Goal: Task Accomplishment & Management: Manage account settings

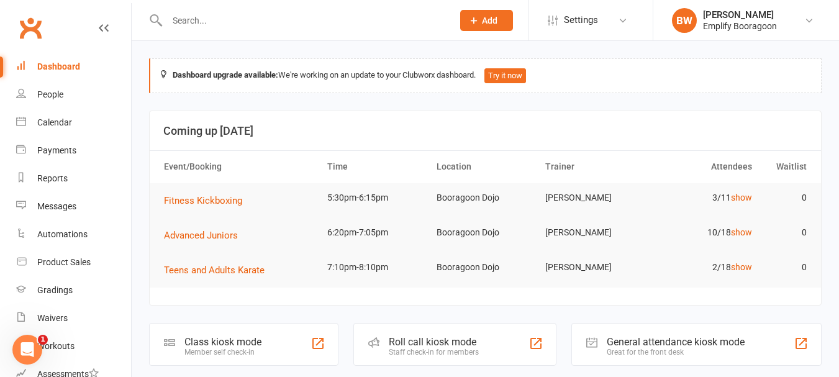
click at [256, 19] on input "text" at bounding box center [303, 20] width 281 height 17
paste input "61461416560"
type input "61461416560"
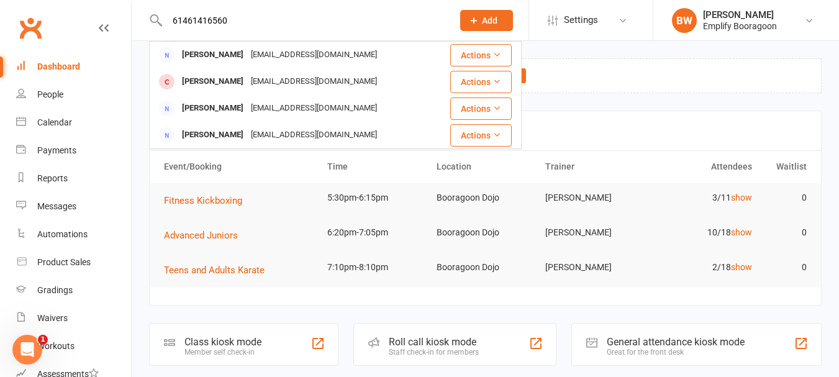
click at [204, 12] on input "61461416560" at bounding box center [303, 20] width 281 height 17
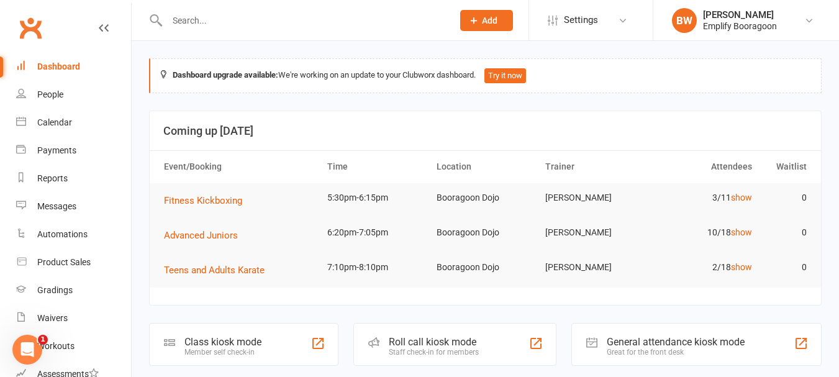
click at [588, 152] on th "Trainer" at bounding box center [594, 167] width 109 height 32
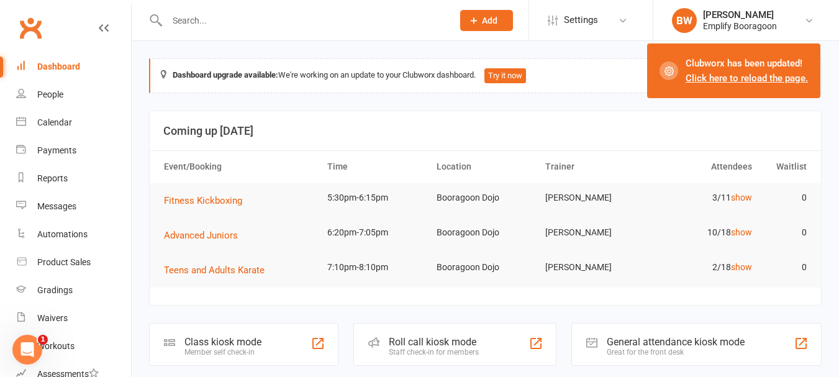
click at [744, 75] on link "Click here to reload the page." at bounding box center [747, 78] width 122 height 11
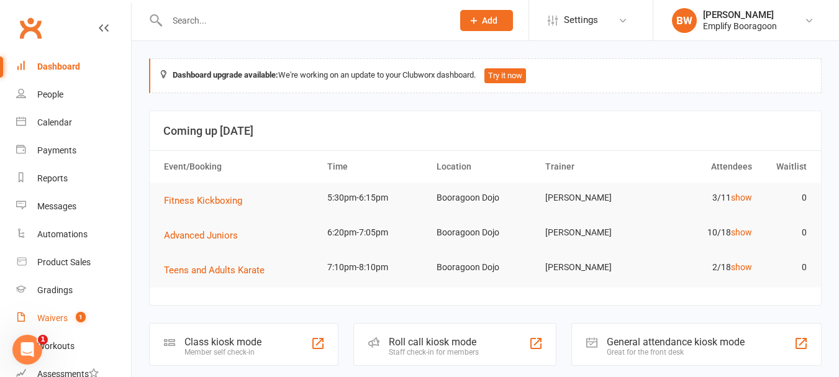
click at [35, 314] on link "Waivers 1" at bounding box center [73, 318] width 115 height 28
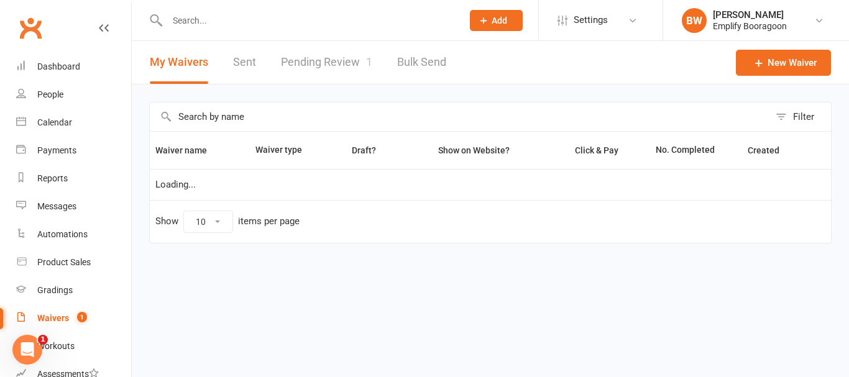
select select "100"
click at [344, 60] on link "Pending Review 1" at bounding box center [326, 62] width 91 height 43
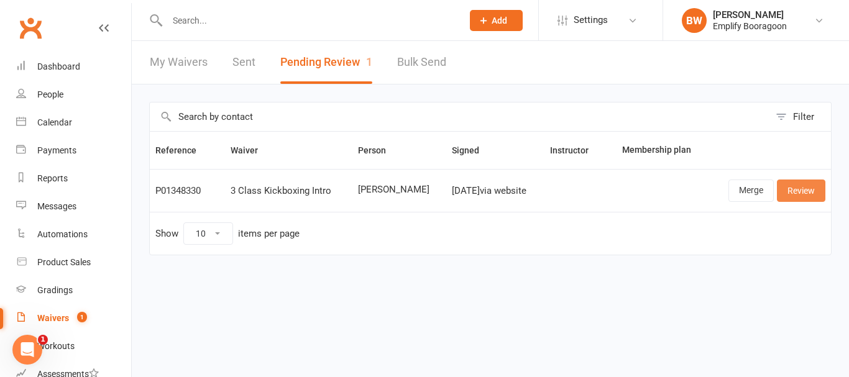
click at [809, 200] on link "Review" at bounding box center [801, 191] width 48 height 22
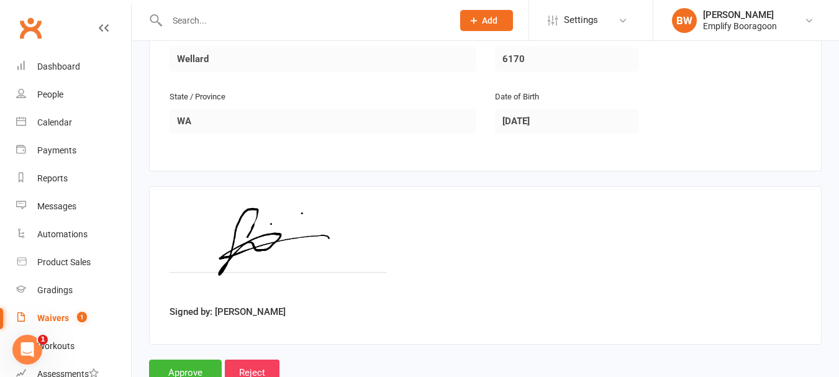
scroll to position [455, 0]
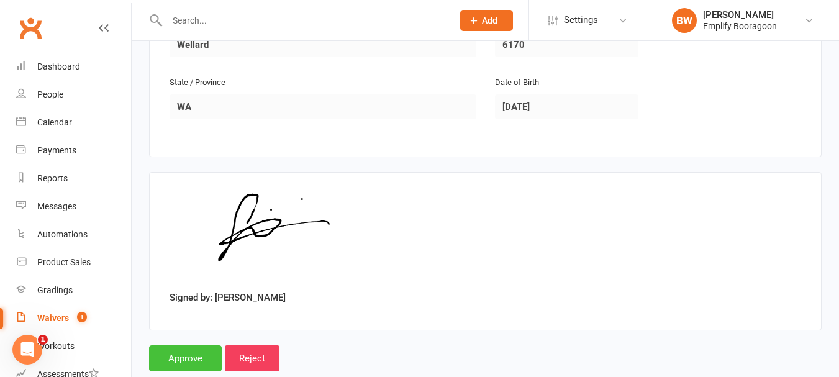
click at [199, 345] on input "Approve" at bounding box center [185, 358] width 73 height 26
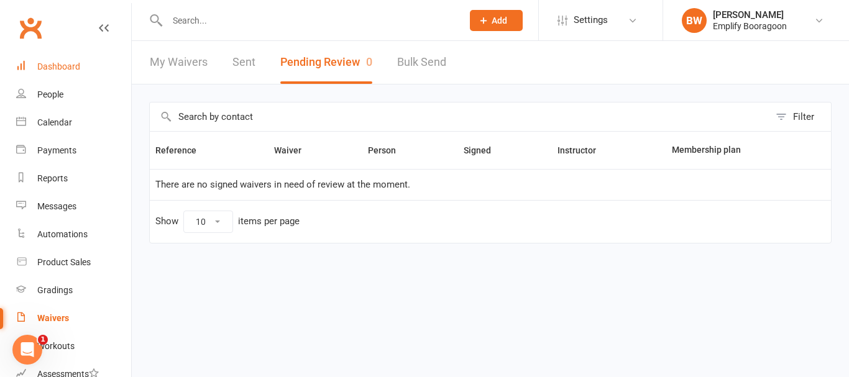
click at [50, 66] on div "Dashboard" at bounding box center [58, 67] width 43 height 10
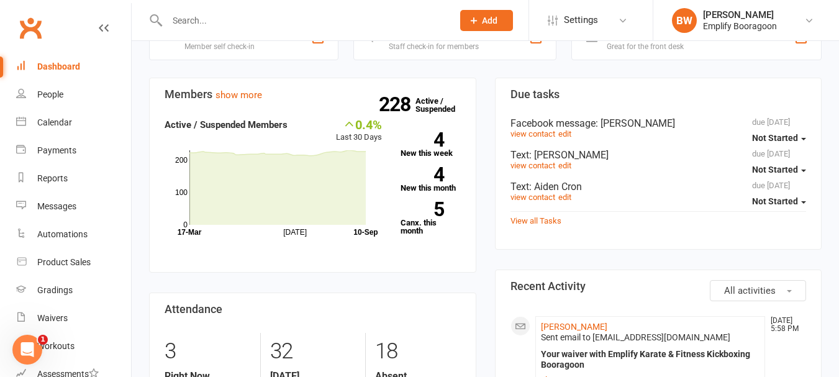
scroll to position [373, 0]
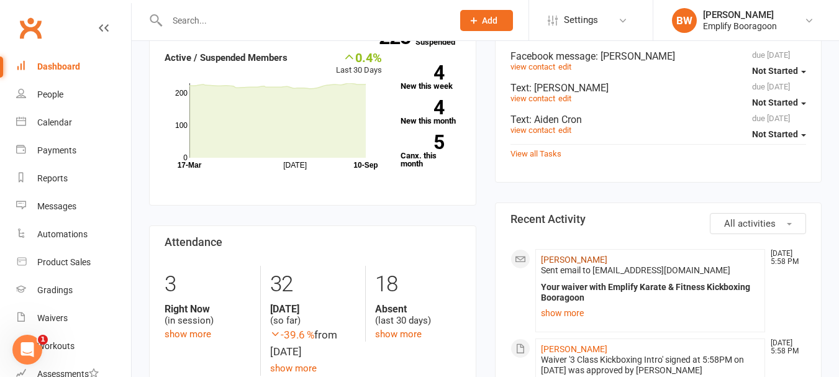
click at [578, 255] on link "[PERSON_NAME]" at bounding box center [574, 260] width 66 height 10
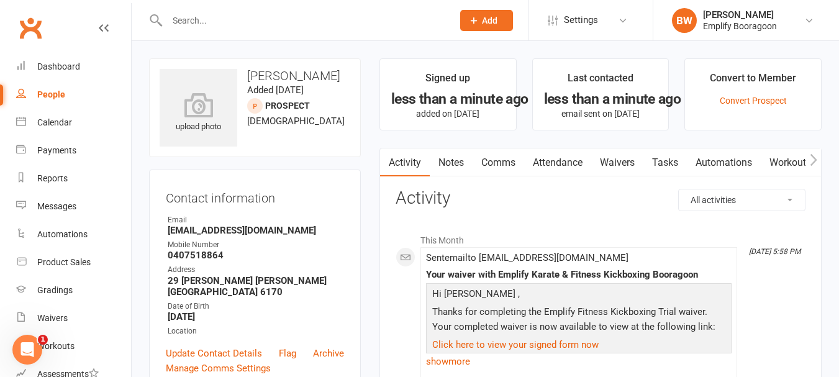
click at [550, 165] on link "Attendance" at bounding box center [557, 162] width 67 height 29
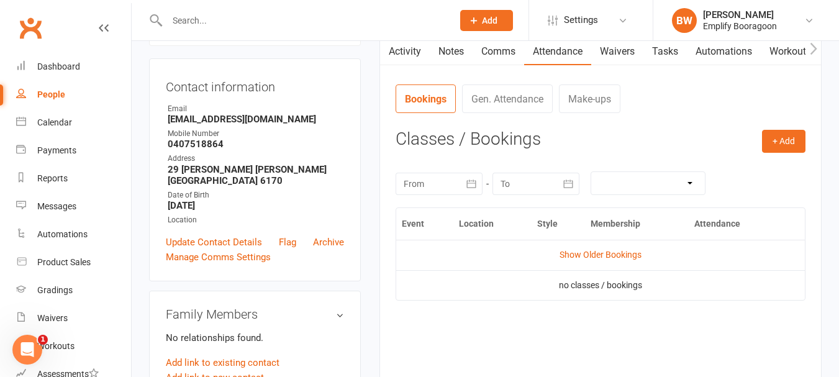
scroll to position [124, 0]
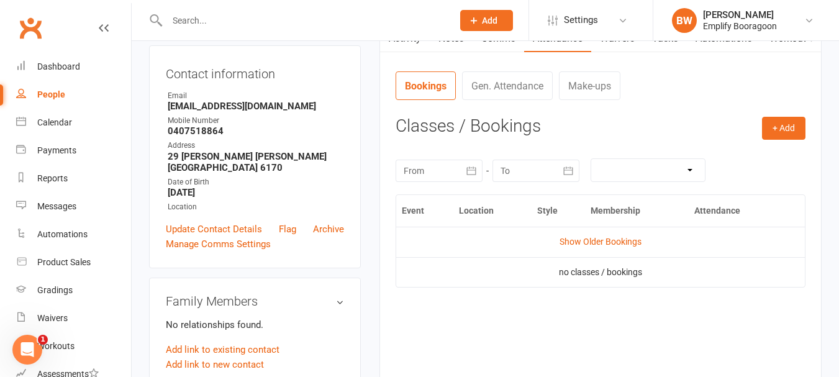
click at [775, 106] on nav "Bookings Gen. Attendance Make-ups" at bounding box center [601, 89] width 410 height 37
click at [775, 144] on div "+ Add Book Event Add Appointment Book a Friend Classes / Bookings [DATE] Sun Mo…" at bounding box center [601, 242] width 410 height 250
drag, startPoint x: 771, startPoint y: 131, endPoint x: 737, endPoint y: 137, distance: 34.7
click at [770, 132] on button "+ Add" at bounding box center [783, 128] width 43 height 22
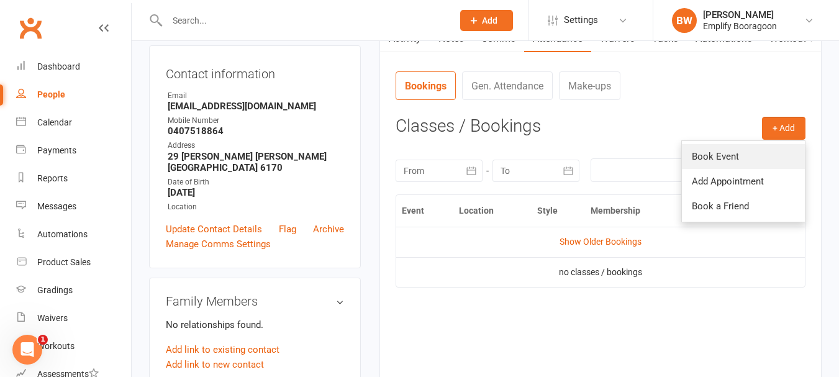
click at [692, 153] on link "Book Event" at bounding box center [743, 156] width 123 height 25
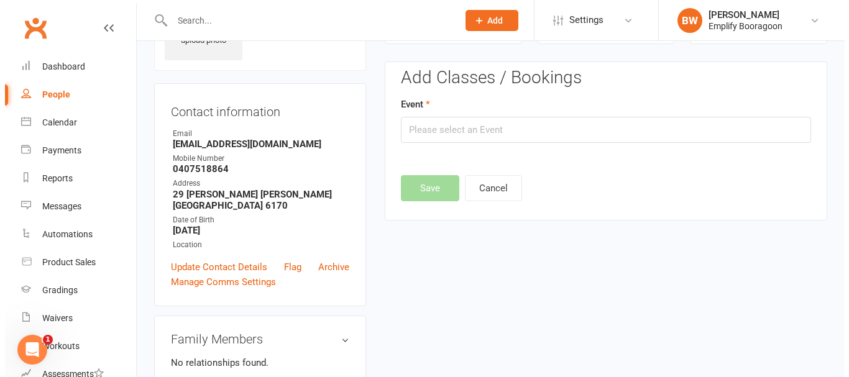
scroll to position [86, 0]
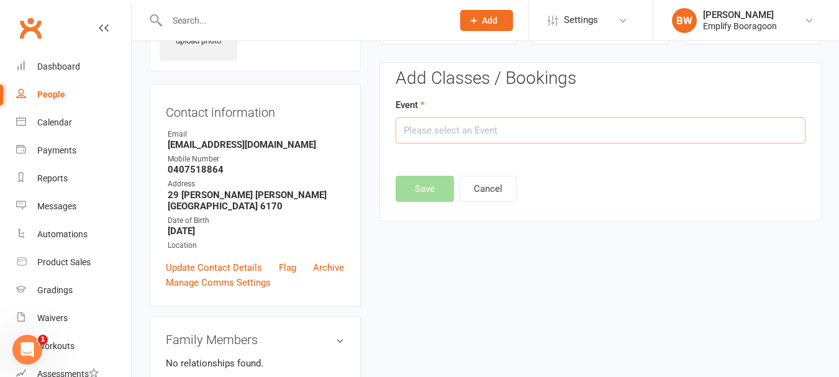
click at [415, 139] on input "text" at bounding box center [601, 130] width 410 height 26
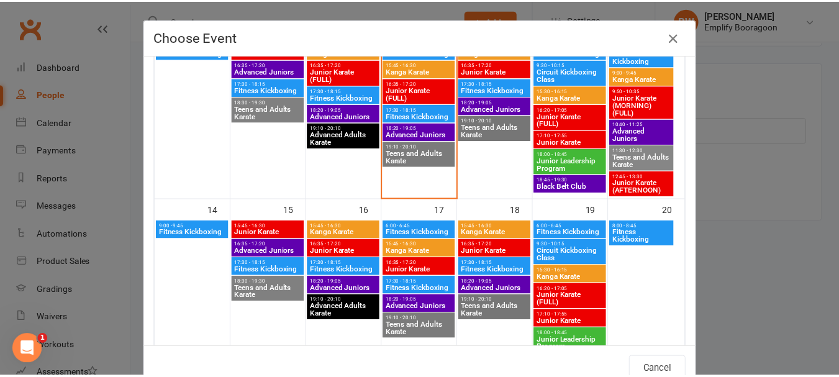
scroll to position [311, 0]
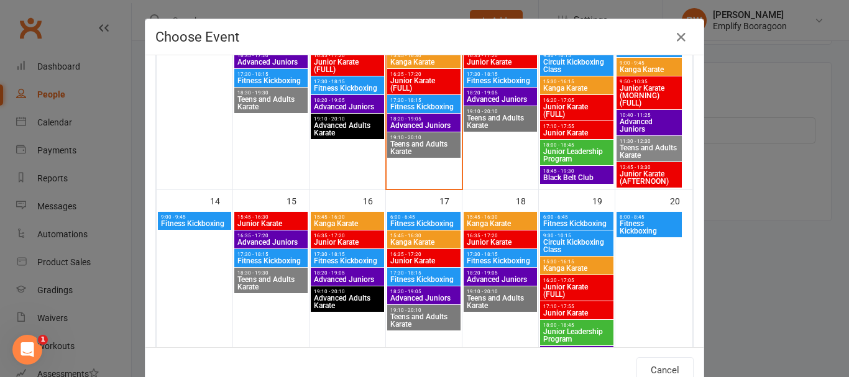
click at [160, 219] on span "9:00 - 9:45" at bounding box center [194, 217] width 68 height 6
type input "Fitness Kickboxing - [DATE] 9:00:00 AM"
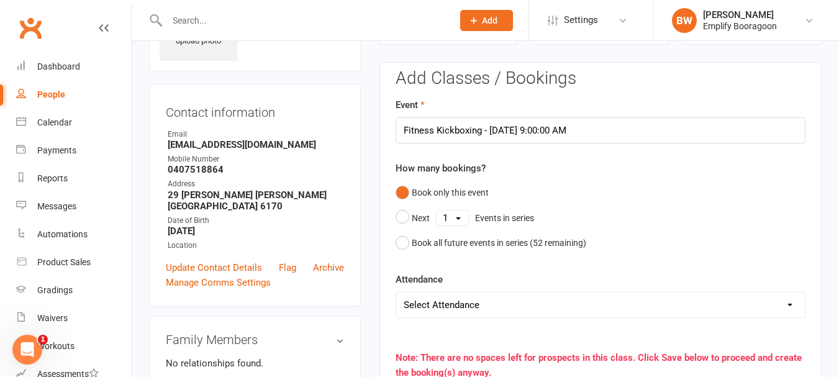
scroll to position [148, 0]
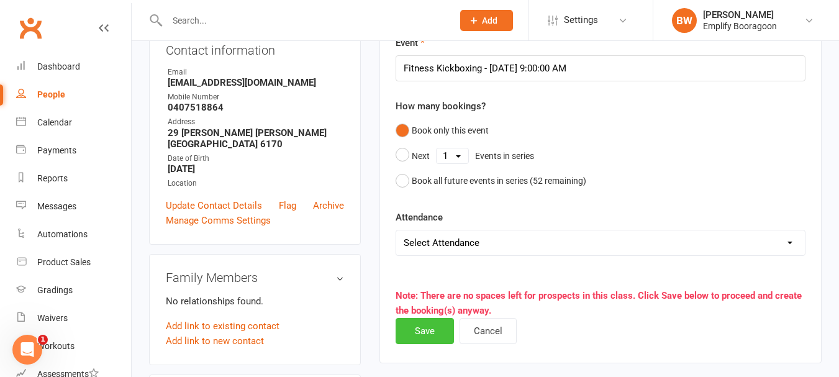
click at [426, 331] on button "Save" at bounding box center [425, 331] width 58 height 26
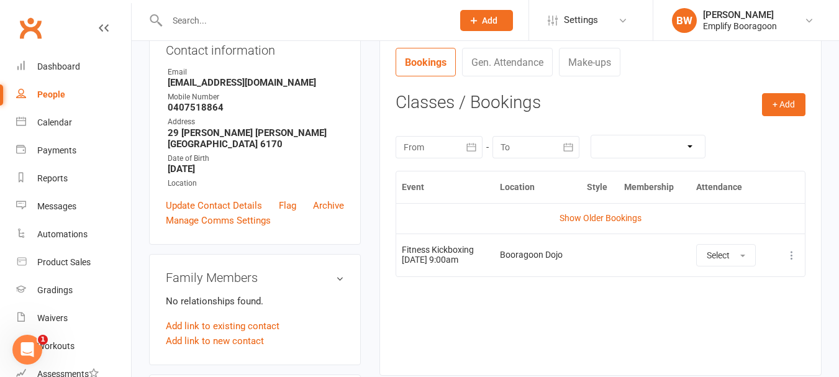
click at [707, 104] on h3 "Classes / Bookings" at bounding box center [601, 102] width 410 height 19
click at [273, 17] on input "text" at bounding box center [303, 20] width 281 height 17
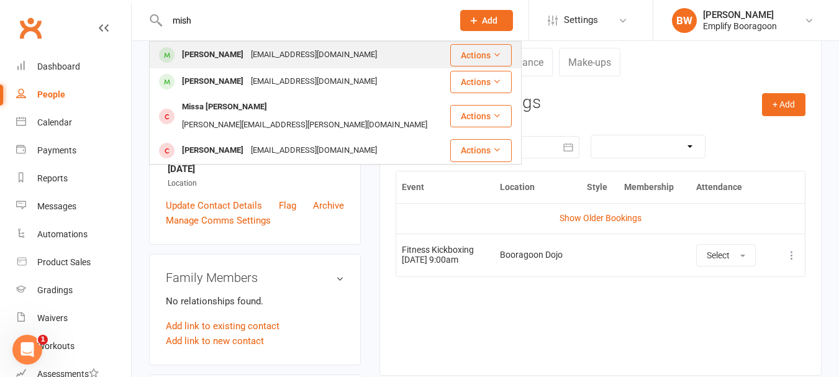
type input "mish"
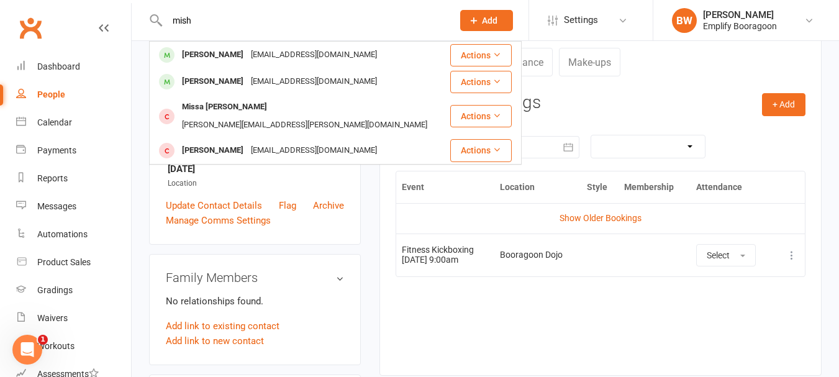
click at [236, 58] on div "[PERSON_NAME]" at bounding box center [212, 55] width 69 height 18
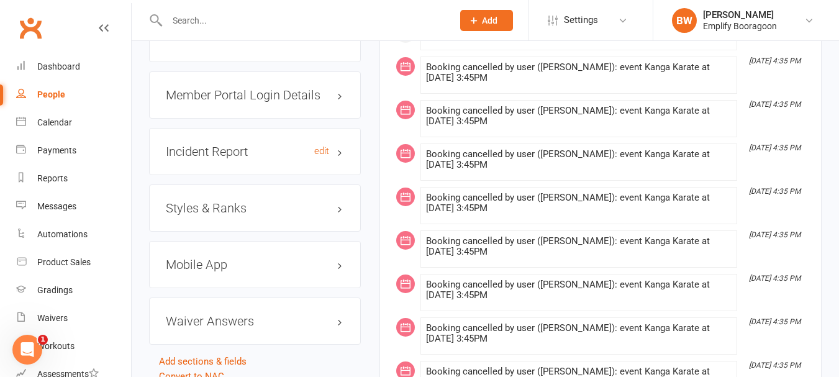
scroll to position [994, 0]
click at [224, 214] on h3 "Styles & Ranks" at bounding box center [255, 207] width 178 height 14
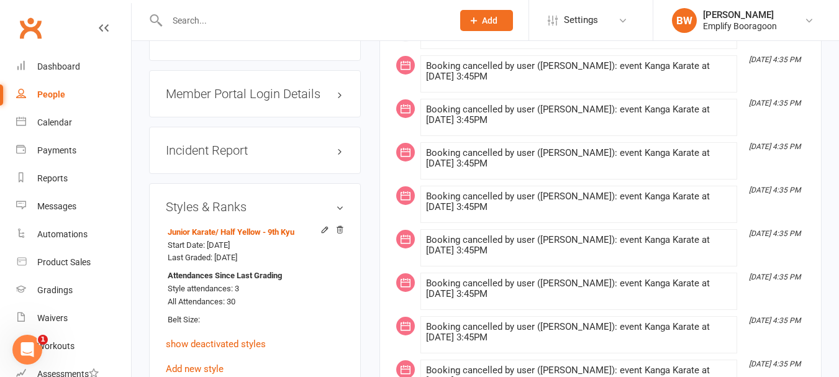
click at [227, 19] on input "text" at bounding box center [303, 20] width 281 height 17
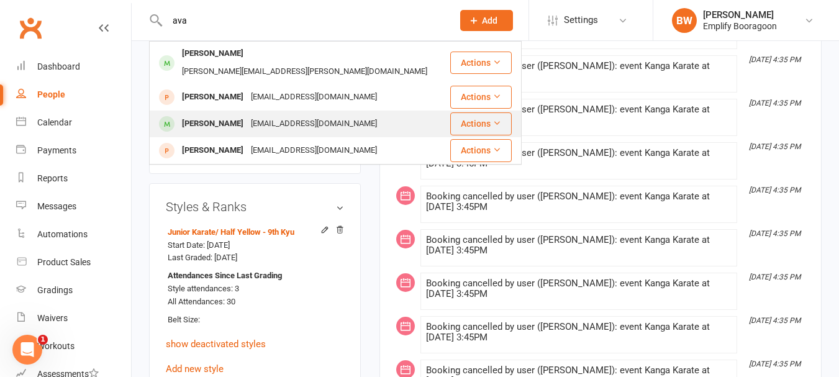
type input "ava"
click at [238, 115] on div "[PERSON_NAME]" at bounding box center [212, 124] width 69 height 18
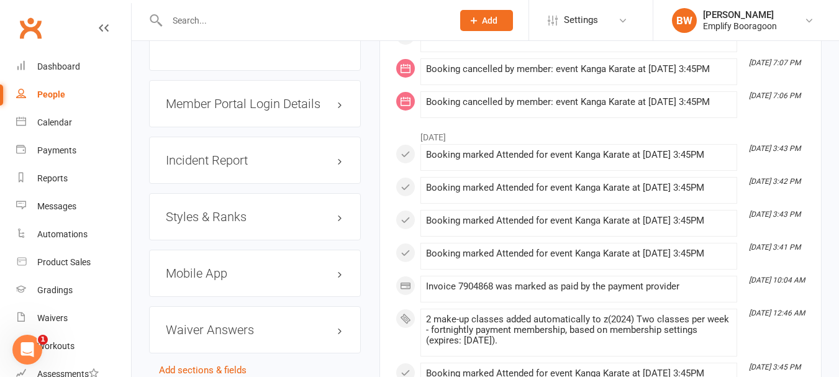
scroll to position [994, 0]
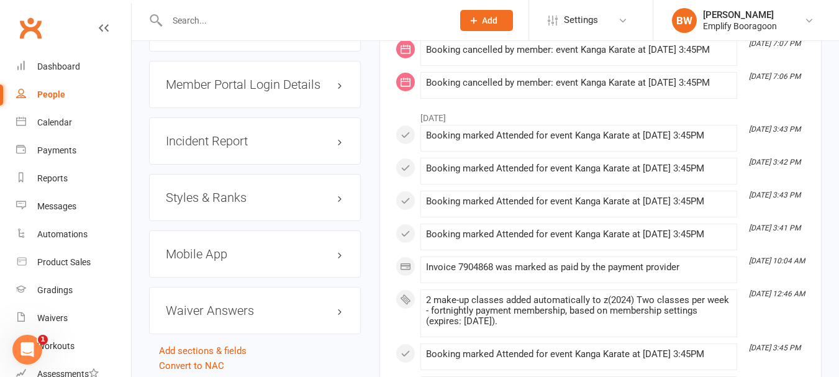
click at [233, 210] on div "Styles & Ranks" at bounding box center [255, 197] width 212 height 47
click at [231, 204] on h3 "Styles & Ranks" at bounding box center [255, 198] width 178 height 14
